Goal: Transaction & Acquisition: Purchase product/service

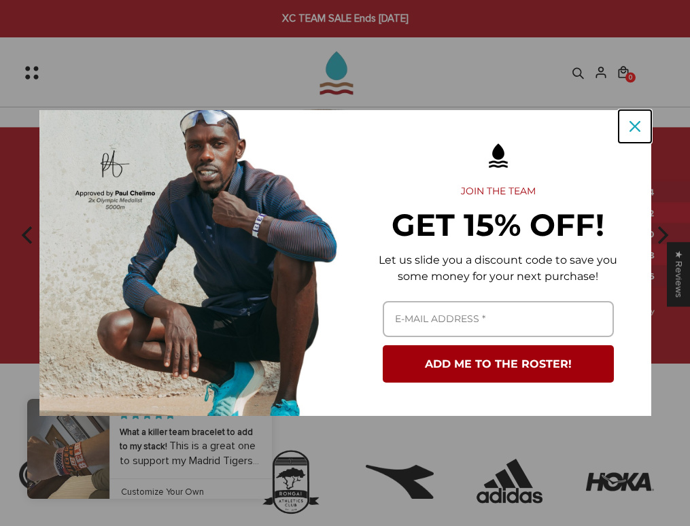
click at [630, 129] on icon "close icon" at bounding box center [635, 126] width 11 height 11
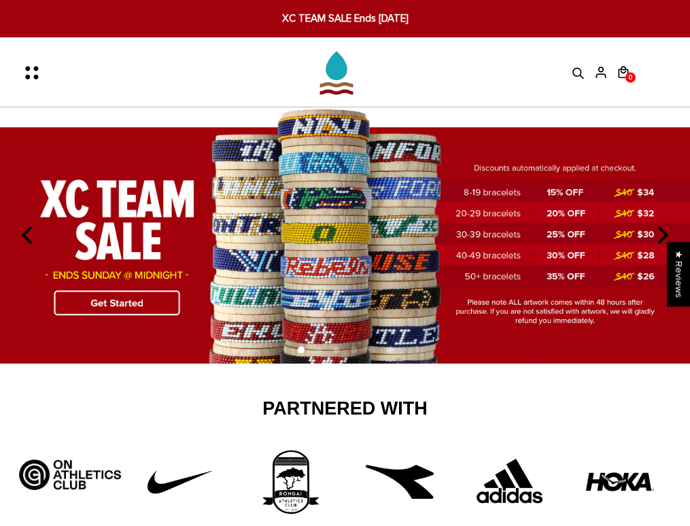
click at [36, 65] on icon "Menu" at bounding box center [36, 72] width 29 height 29
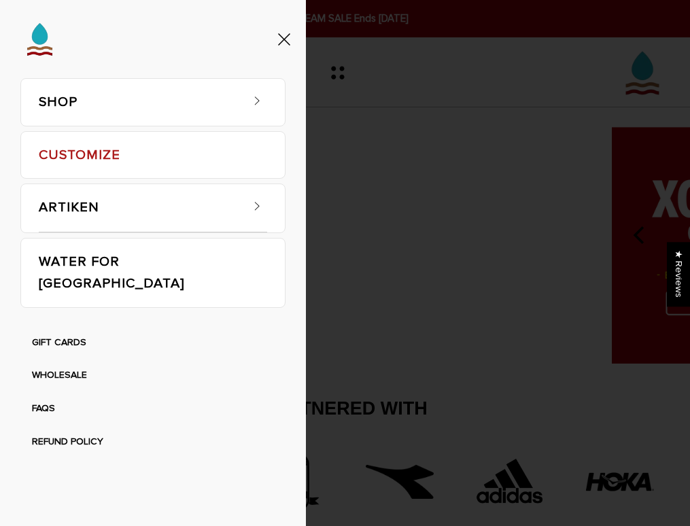
click at [101, 100] on link "SHOP" at bounding box center [139, 102] width 201 height 47
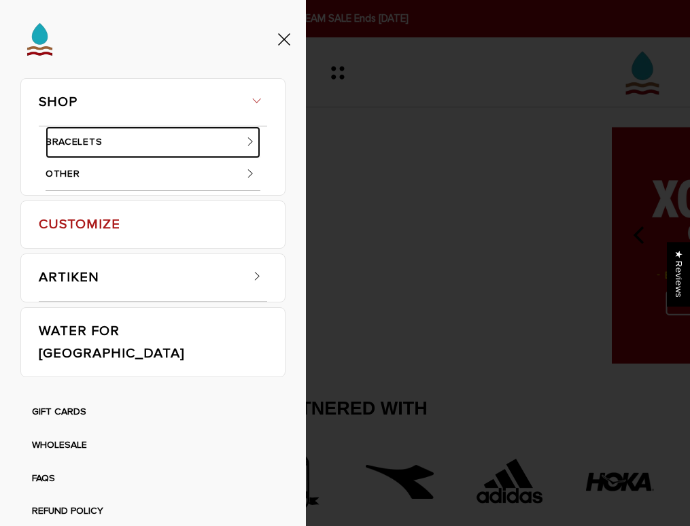
click at [86, 140] on link "BRACELETS" at bounding box center [153, 143] width 215 height 33
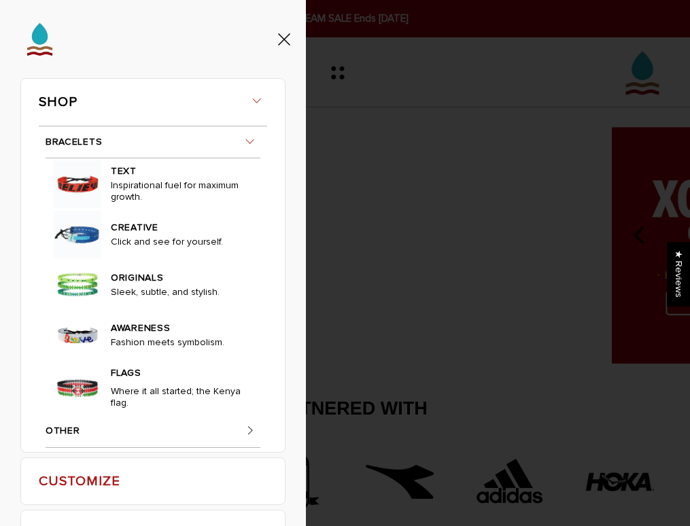
click at [123, 294] on p "Sleek, subtle, and stylish." at bounding box center [178, 294] width 135 height 17
click at [84, 277] on img at bounding box center [78, 285] width 48 height 48
click at [131, 273] on link "ORIGINALS" at bounding box center [178, 277] width 135 height 20
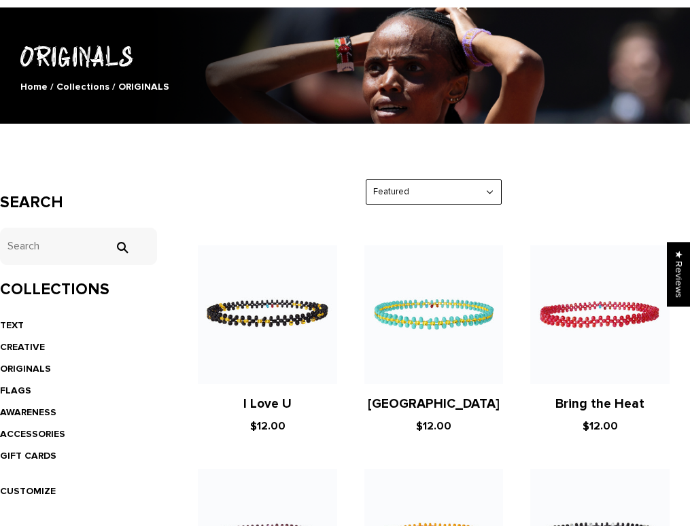
scroll to position [129, 0]
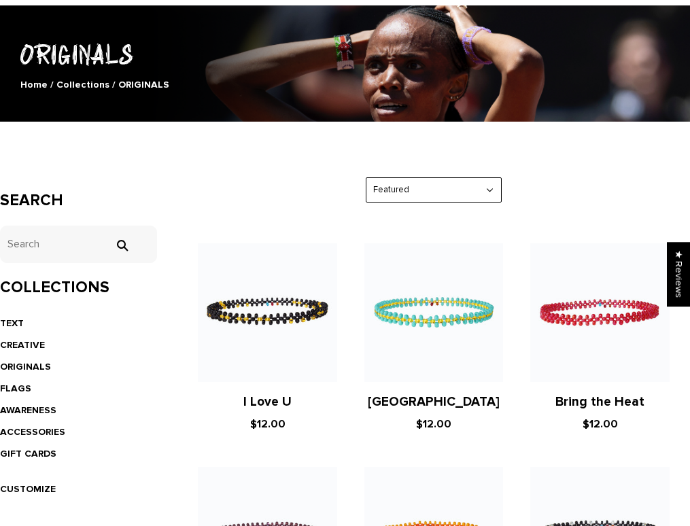
click at [37, 404] on li "AWARENESS" at bounding box center [78, 411] width 157 height 22
click at [38, 409] on link "AWARENESS" at bounding box center [28, 411] width 56 height 12
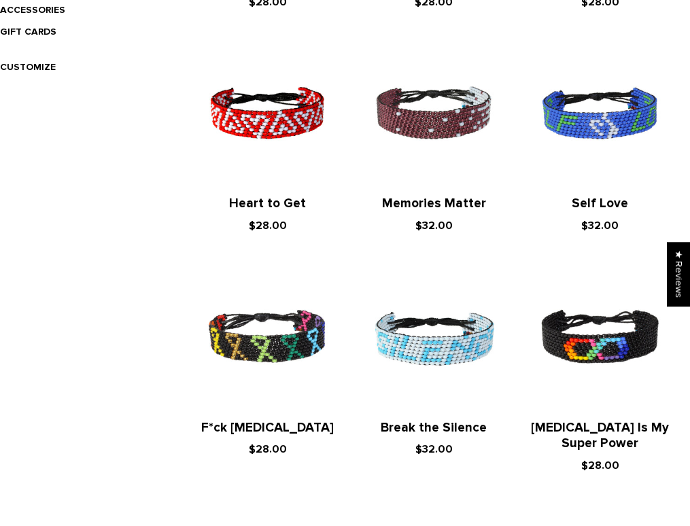
scroll to position [555, 0]
